Goal: Task Accomplishment & Management: Complete application form

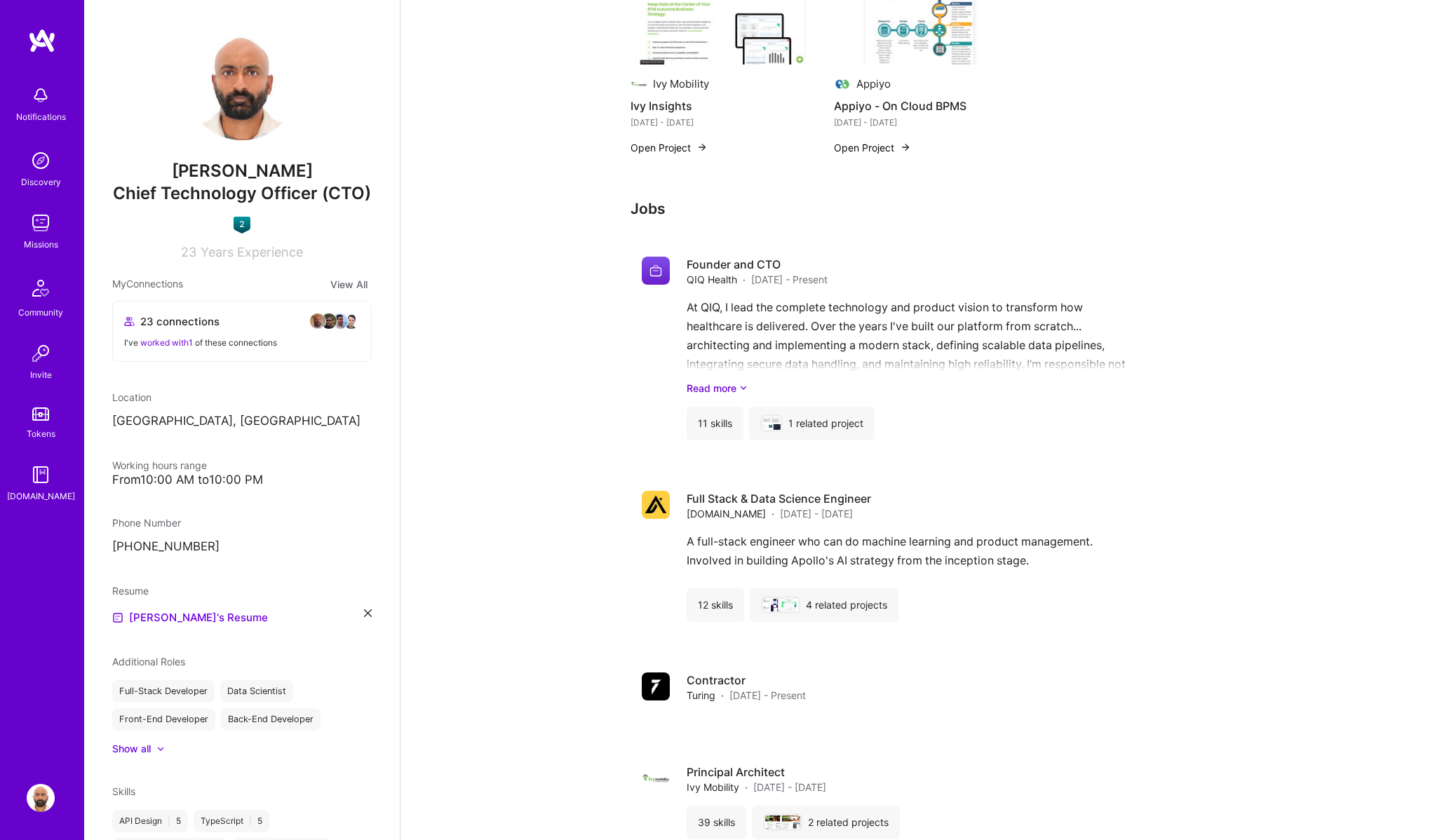
scroll to position [1152, 0]
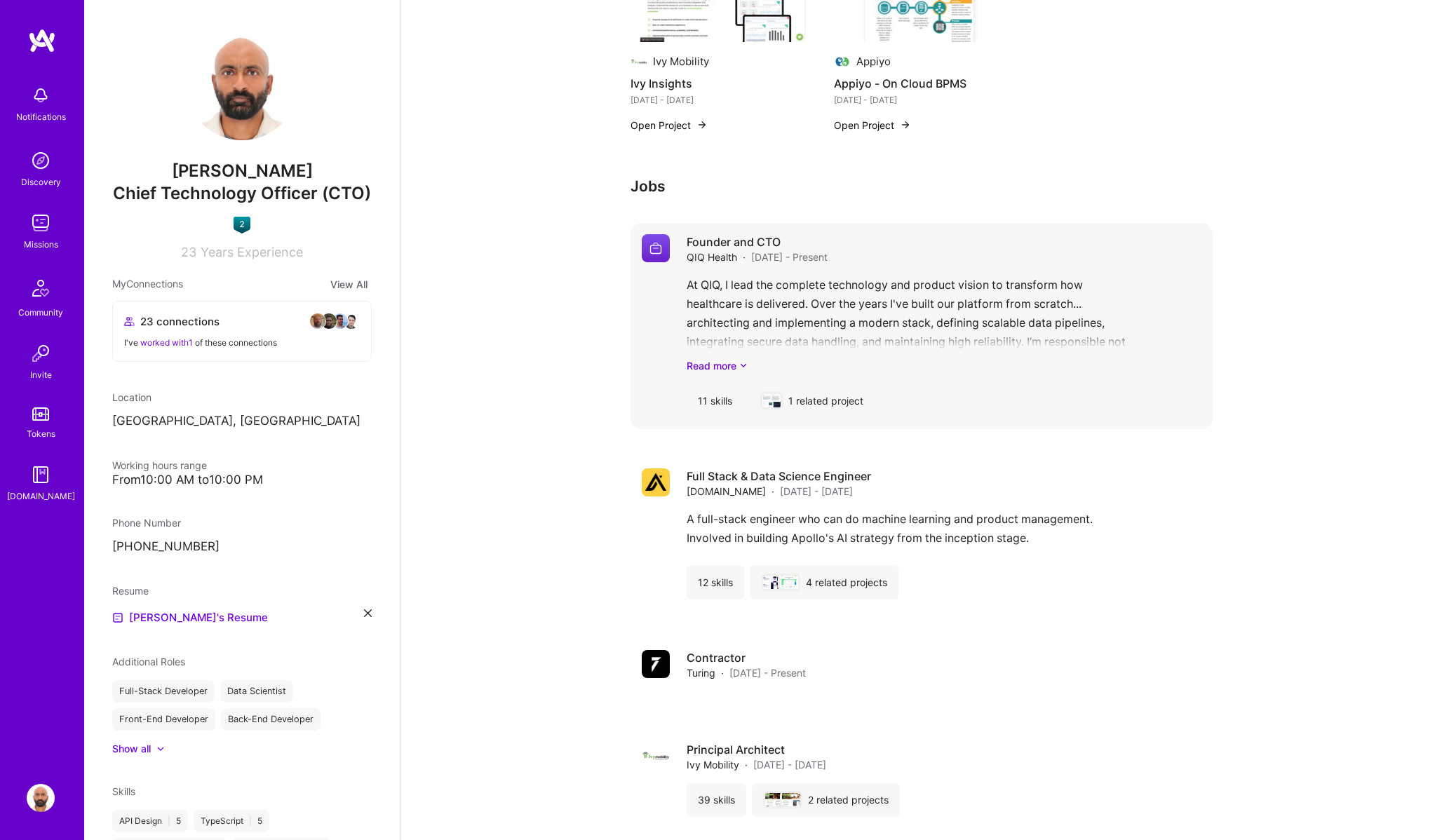
click at [907, 323] on div "At QIQ, I lead the complete technology and product vision to transform how heal…" at bounding box center [944, 324] width 514 height 97
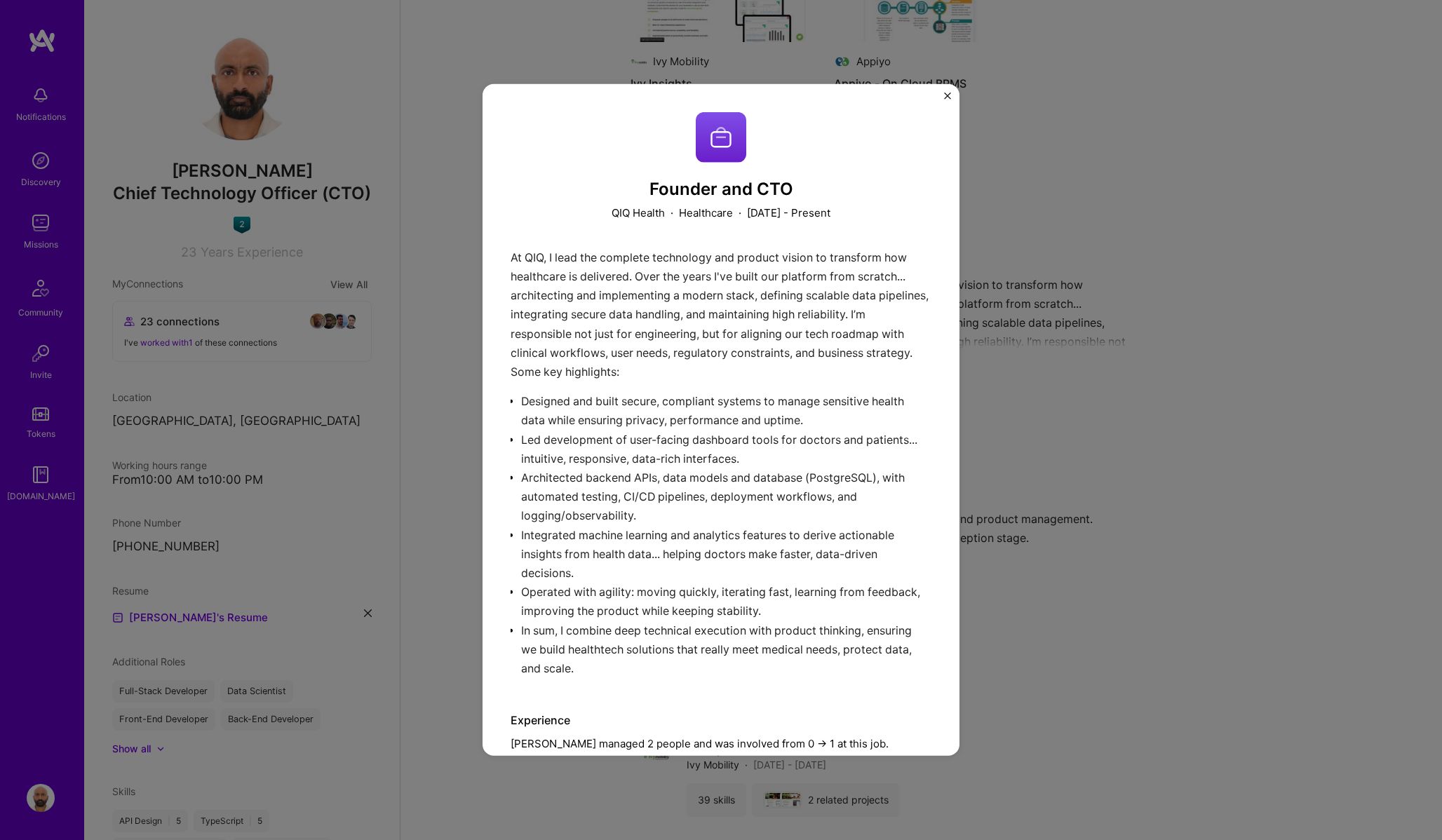
click at [947, 95] on img "Close" at bounding box center [947, 96] width 7 height 7
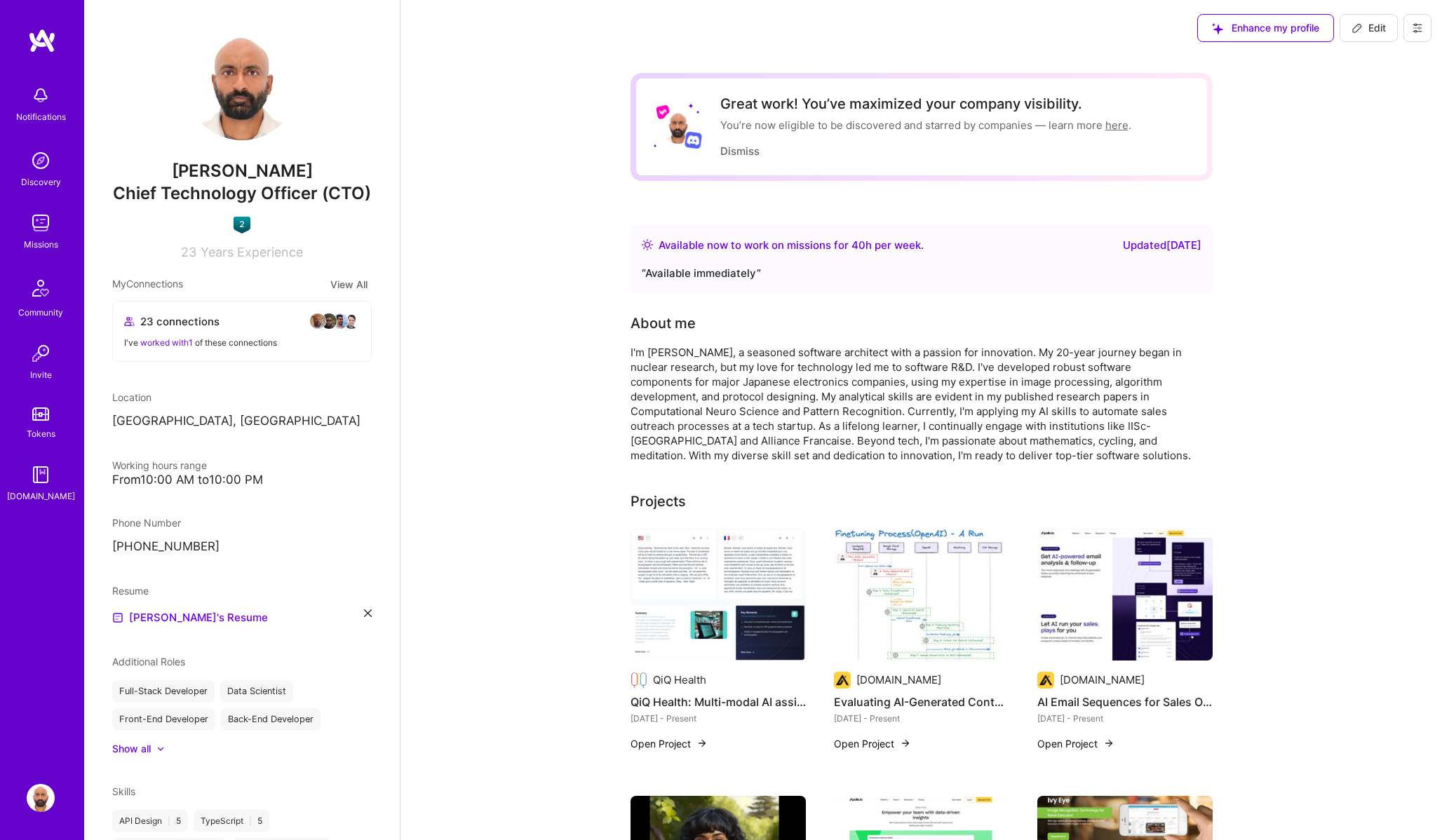
click at [43, 44] on img at bounding box center [42, 41] width 28 height 25
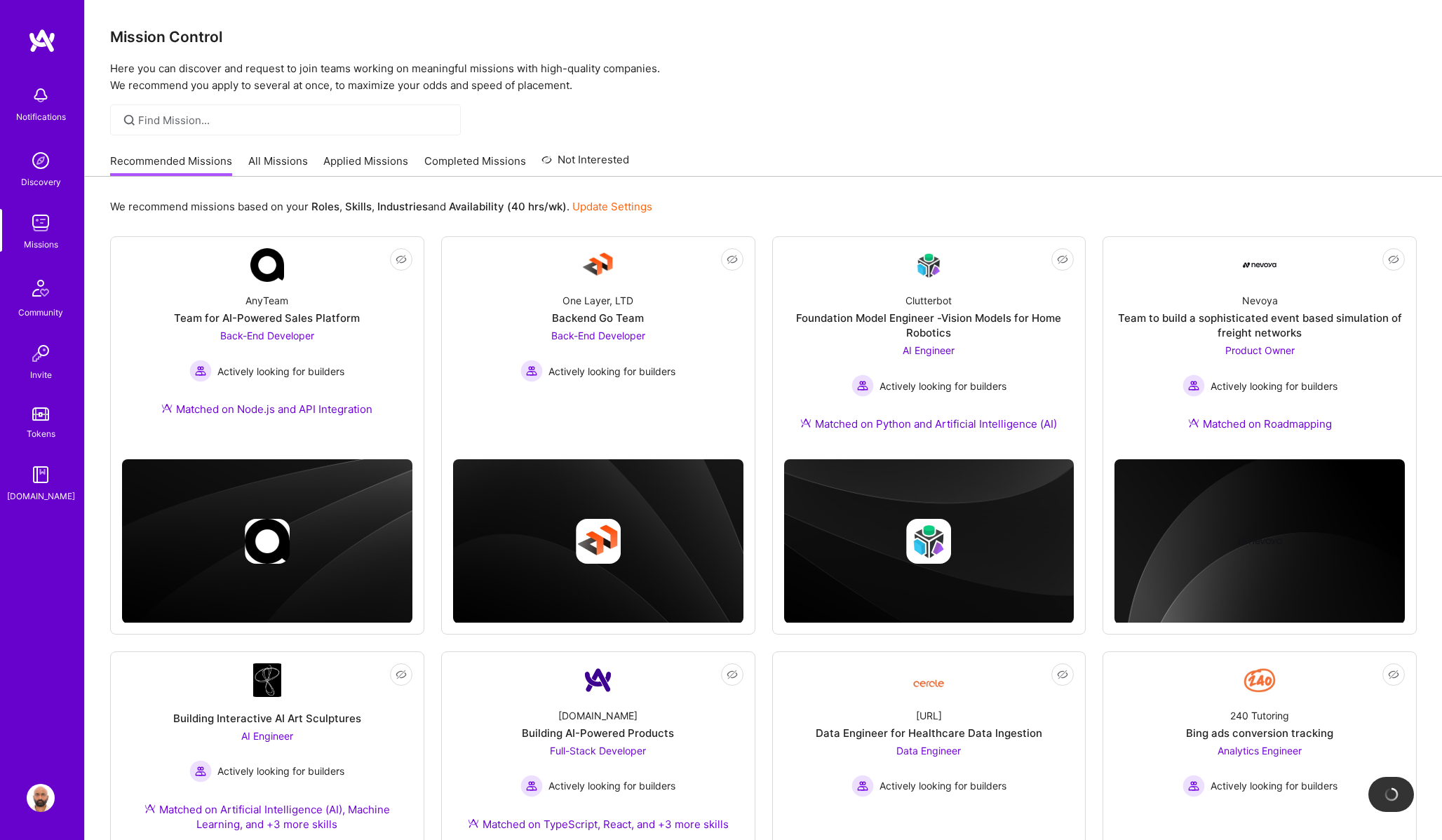
click at [278, 164] on link "All Missions" at bounding box center [278, 165] width 59 height 23
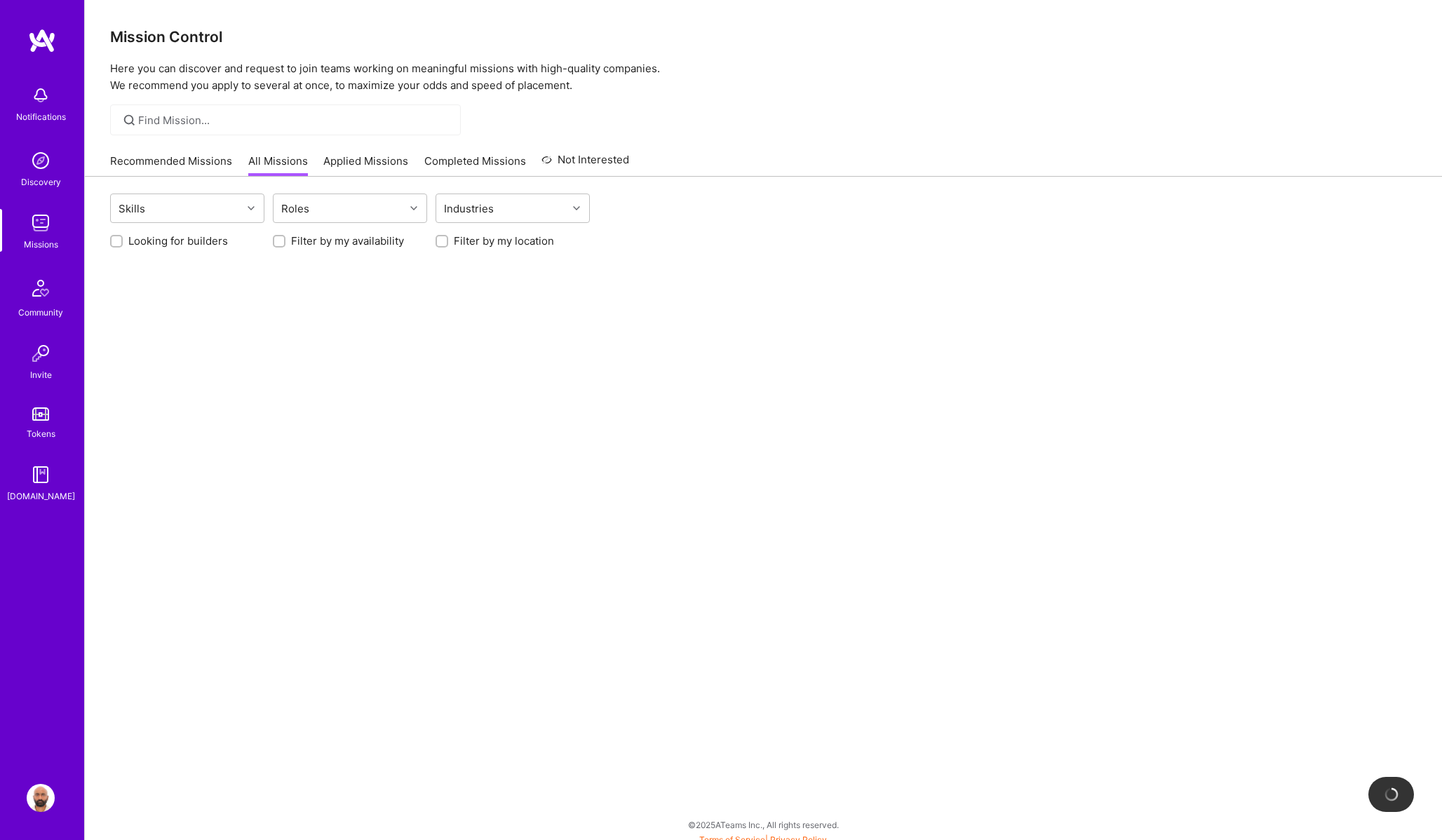
click at [339, 164] on link "Applied Missions" at bounding box center [366, 165] width 85 height 23
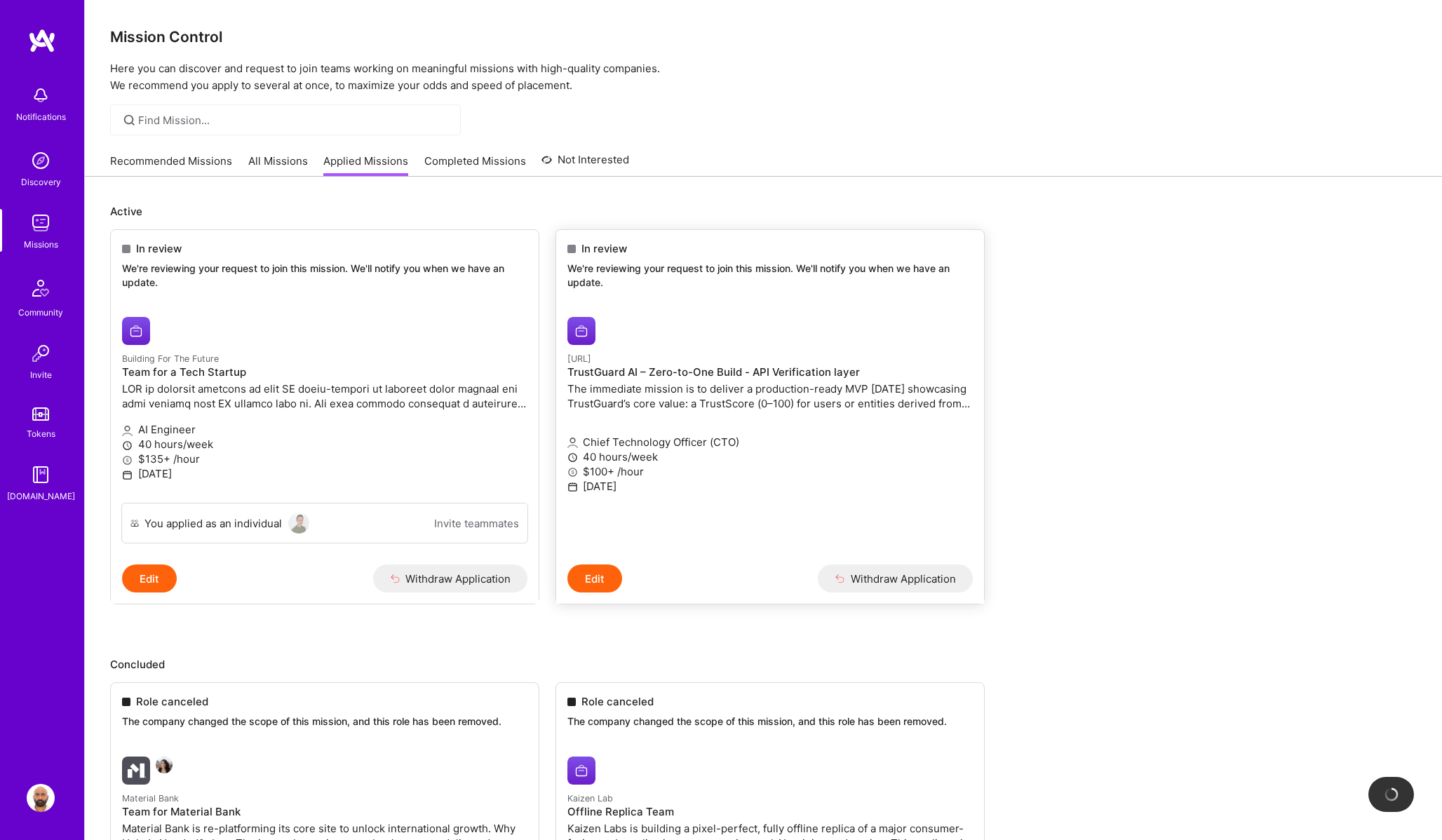
click at [727, 390] on p "The immediate mission is to deliver a production-ready MVP [DATE] showcasing Tr…" at bounding box center [770, 396] width 405 height 30
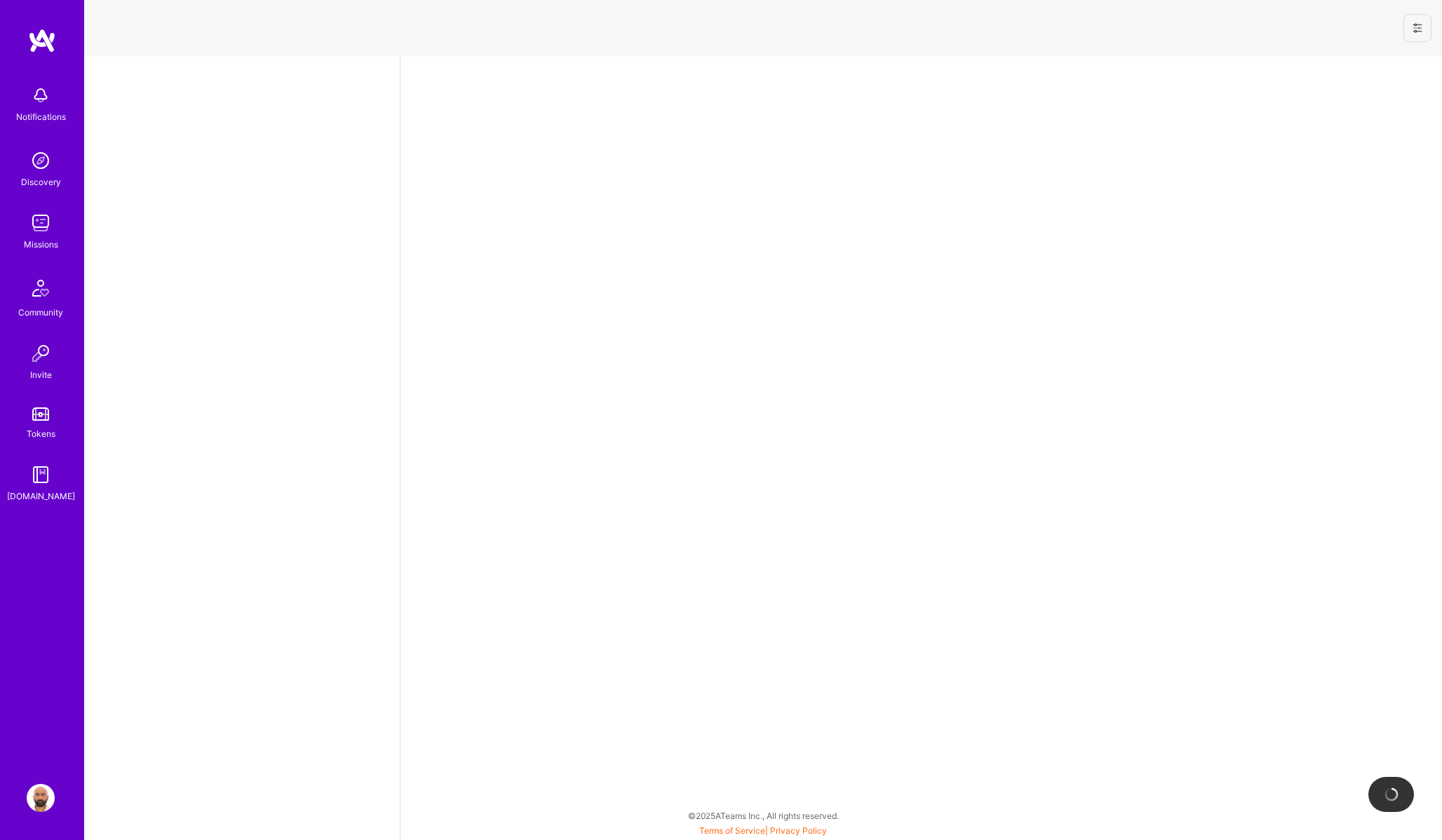
select select "AE"
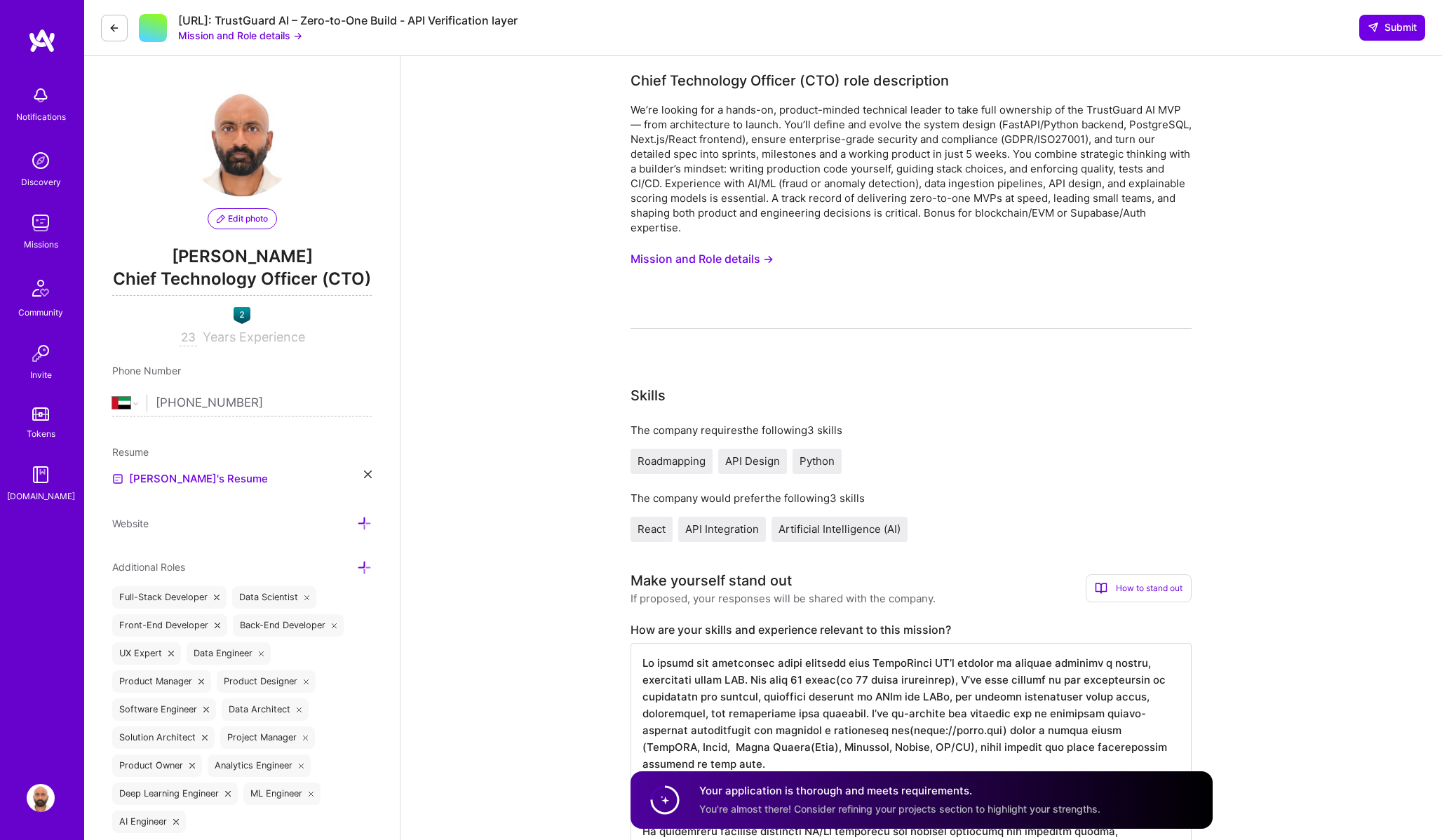
click at [258, 38] on button "Mission and Role details →" at bounding box center [240, 35] width 124 height 15
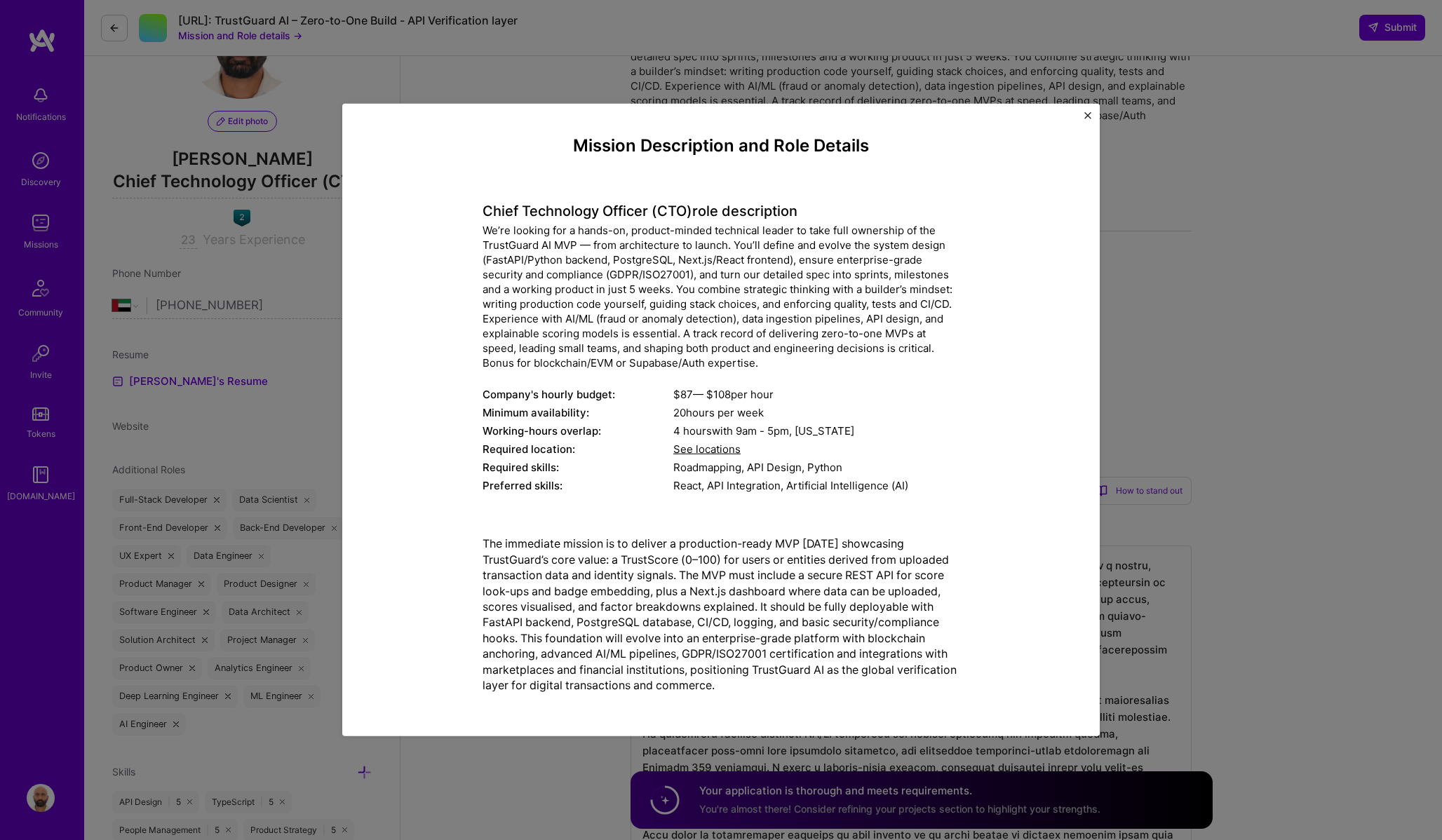
scroll to position [10, 0]
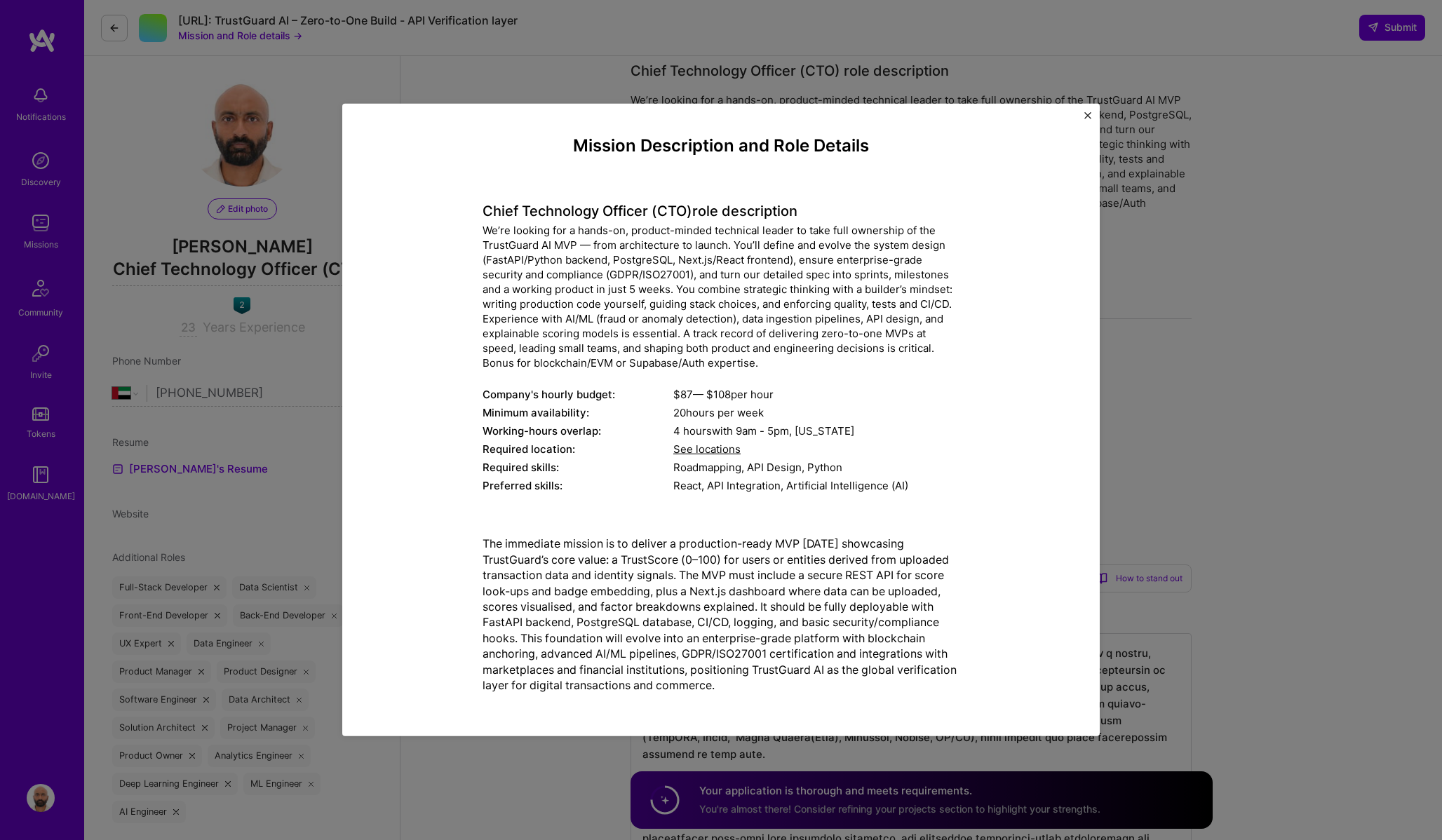
click at [1088, 116] on img "Close" at bounding box center [1087, 115] width 7 height 7
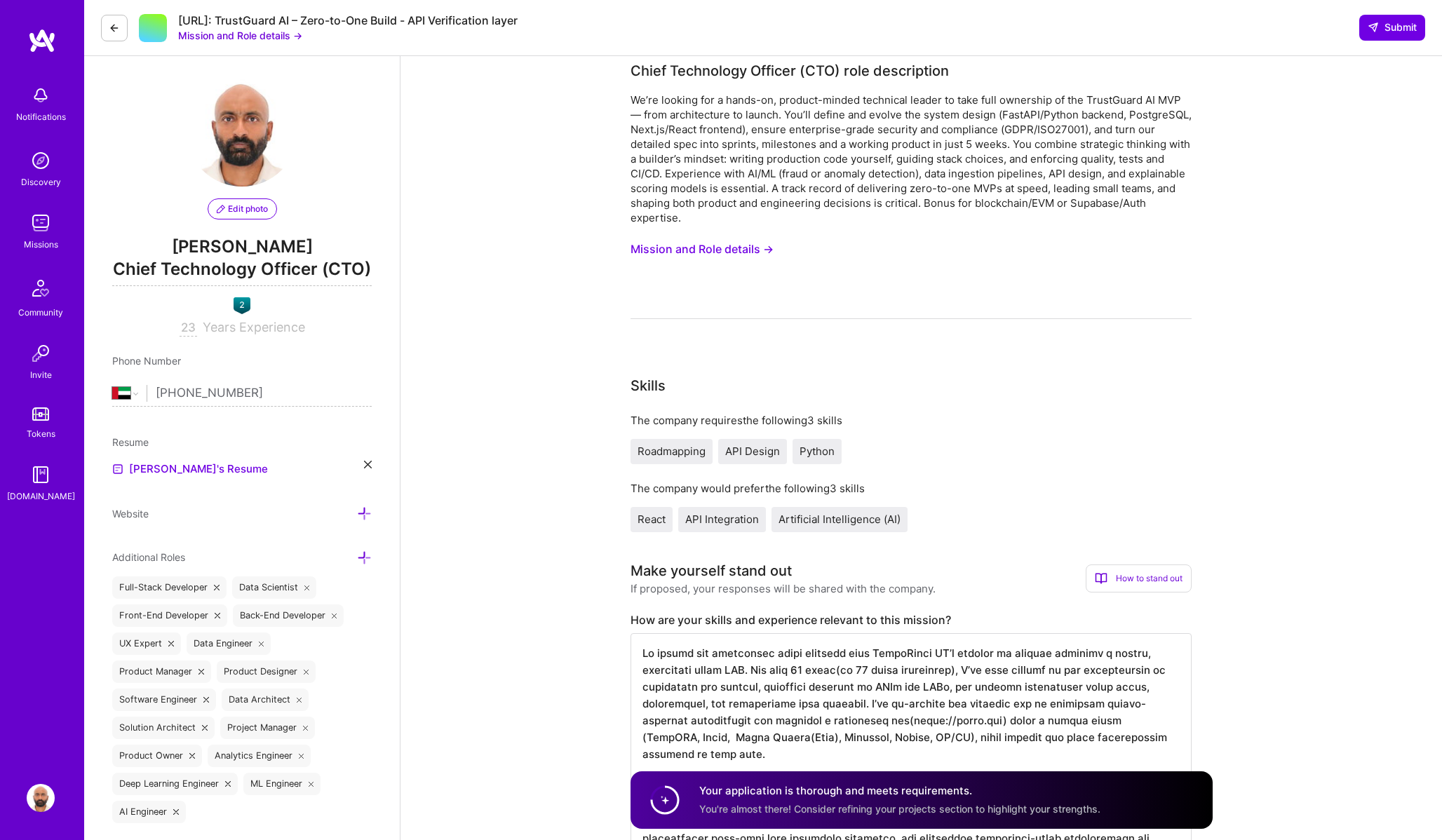
click at [282, 22] on div "[URL]: TrustGuard AI – Zero-to-One Build - API Verification layer" at bounding box center [348, 20] width 339 height 15
click at [246, 31] on button "Mission and Role details →" at bounding box center [240, 35] width 124 height 15
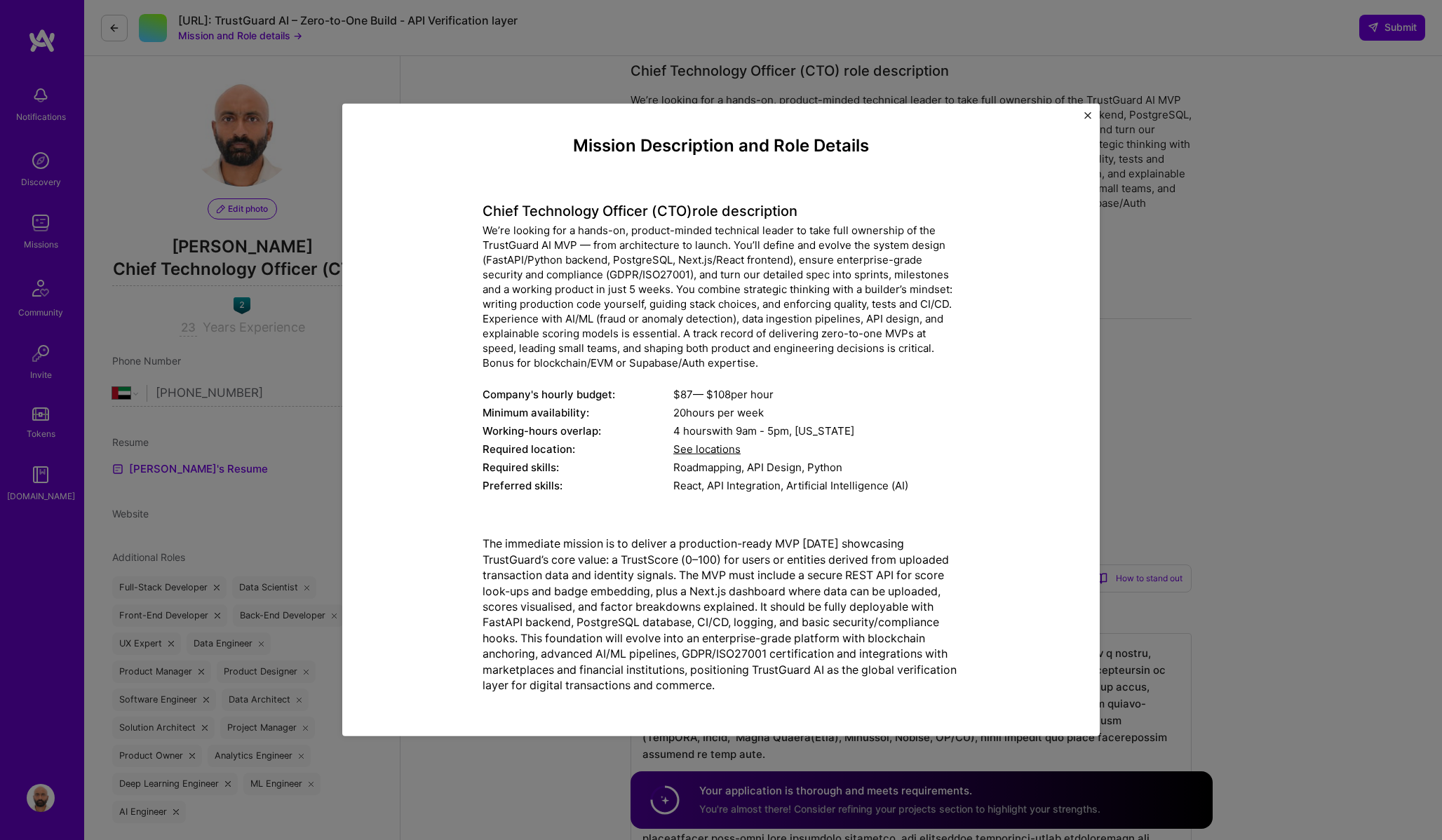
click at [1091, 116] on div "Mission Description and Role Details Chief Technology Officer (CTO) role descri…" at bounding box center [721, 420] width 758 height 633
click at [1088, 114] on img "Close" at bounding box center [1087, 115] width 7 height 7
